Goal: Browse casually

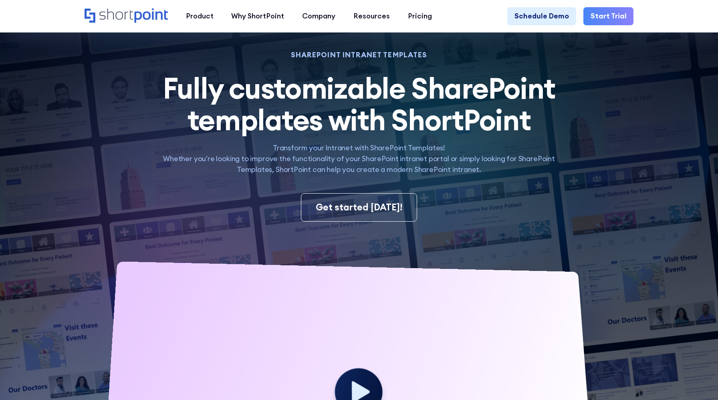
scroll to position [139, 0]
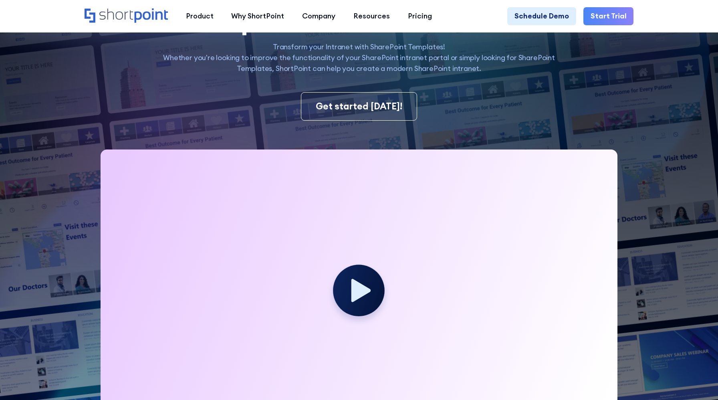
click at [354, 293] on icon at bounding box center [362, 290] width 20 height 23
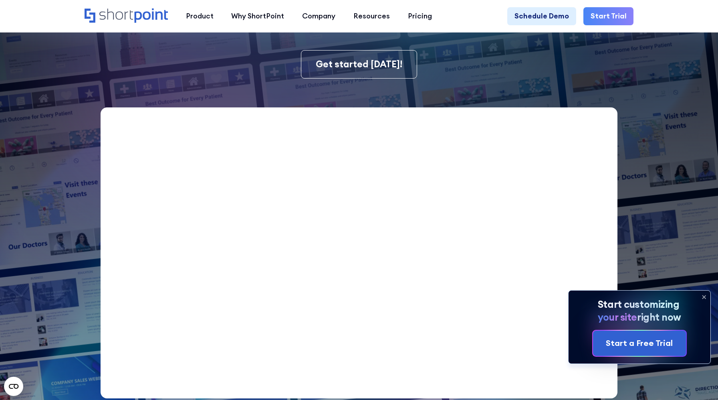
scroll to position [199, 0]
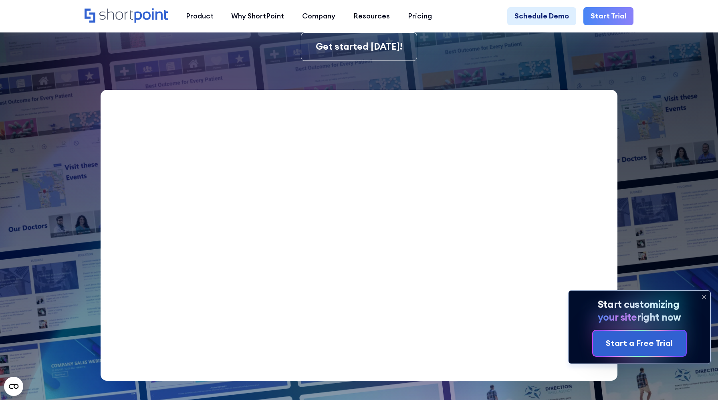
click at [704, 296] on icon at bounding box center [704, 297] width 13 height 13
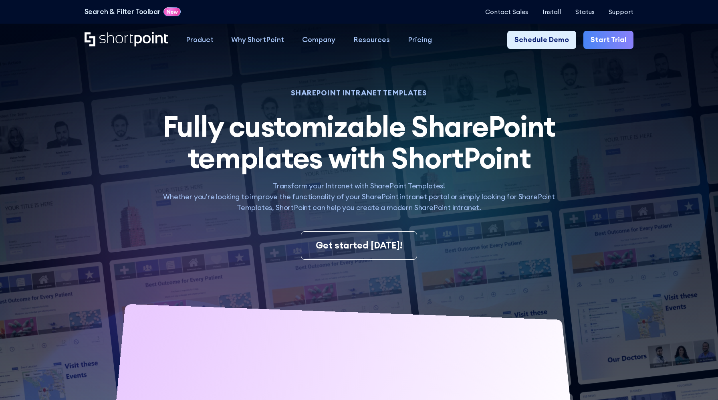
scroll to position [120, 0]
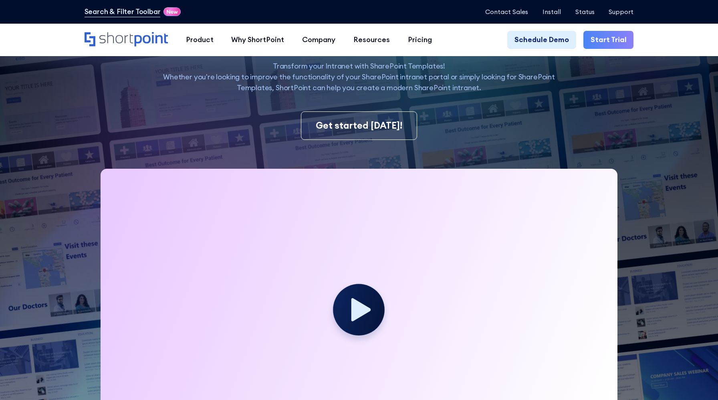
click at [362, 311] on icon at bounding box center [362, 309] width 20 height 23
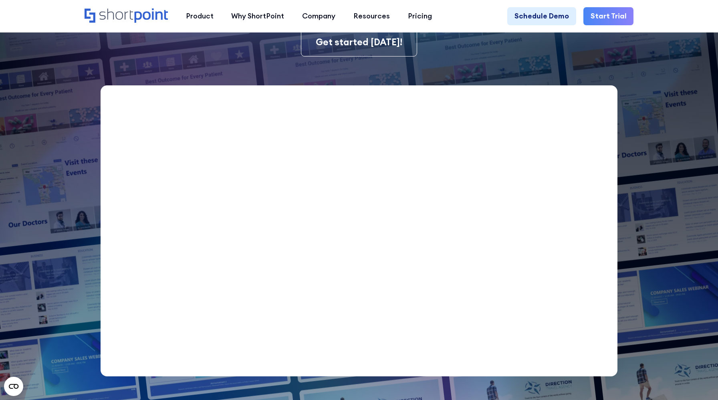
scroll to position [207, 0]
